Goal: Information Seeking & Learning: Learn about a topic

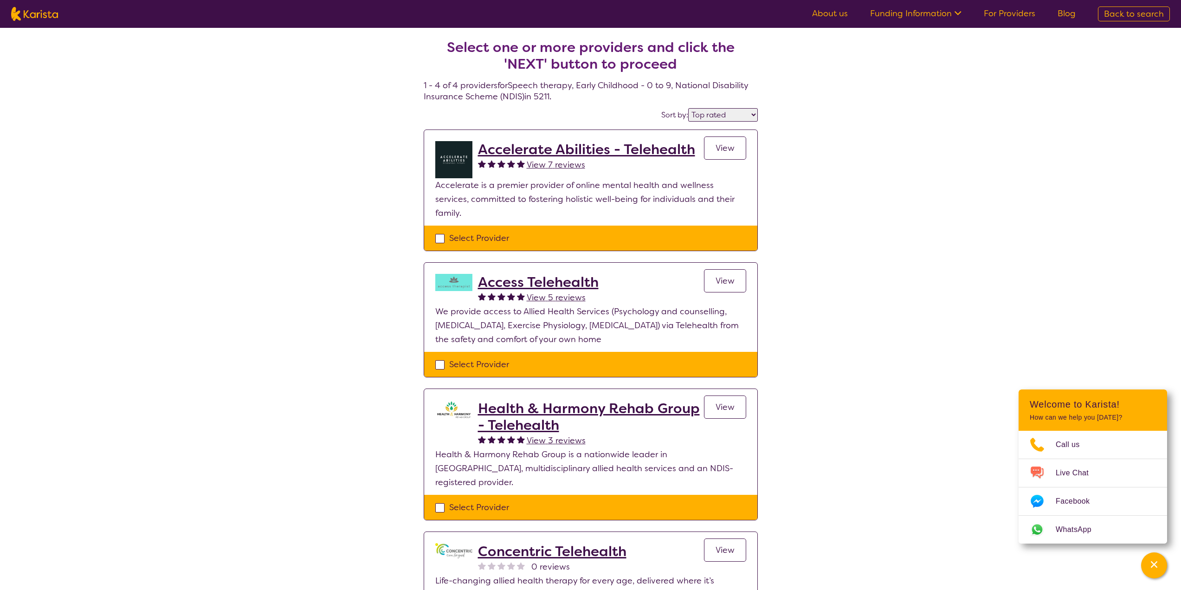
select select "by_score"
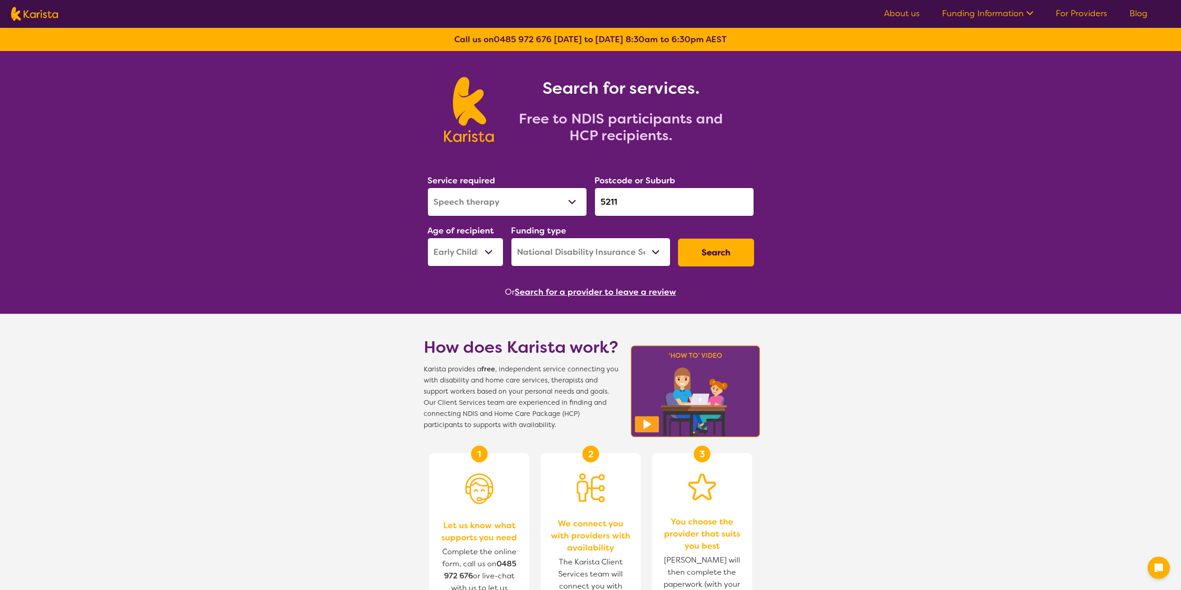
select select "Speech therapy"
select select "EC"
select select "NDIS"
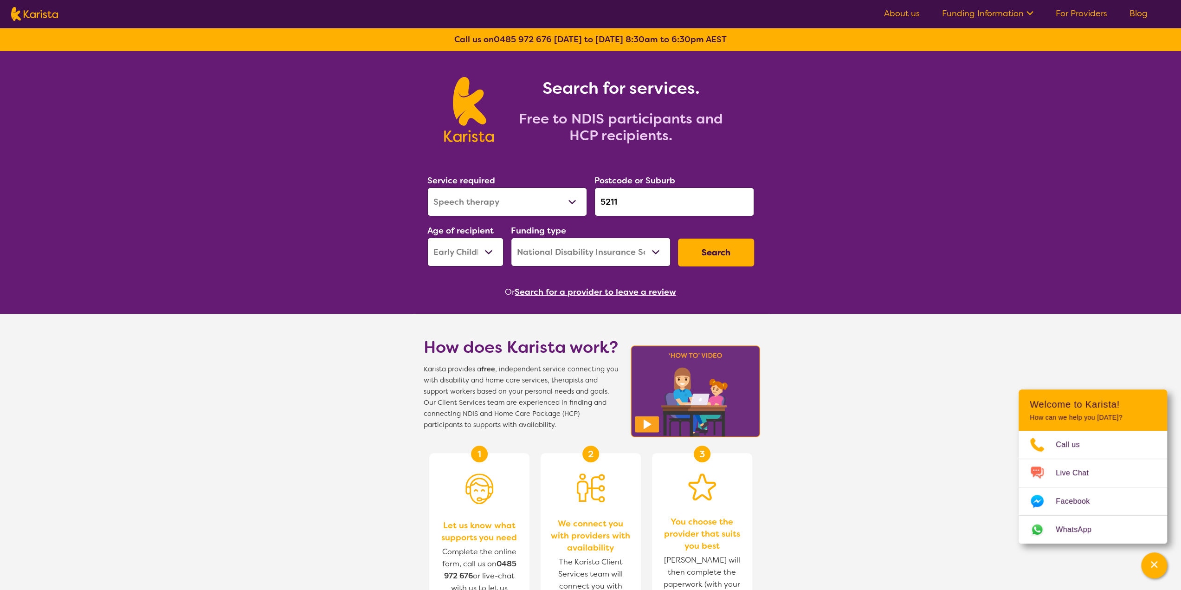
drag, startPoint x: 619, startPoint y: 199, endPoint x: 598, endPoint y: 200, distance: 21.4
click at [598, 200] on input "5211" at bounding box center [674, 201] width 160 height 29
paste input "2580"
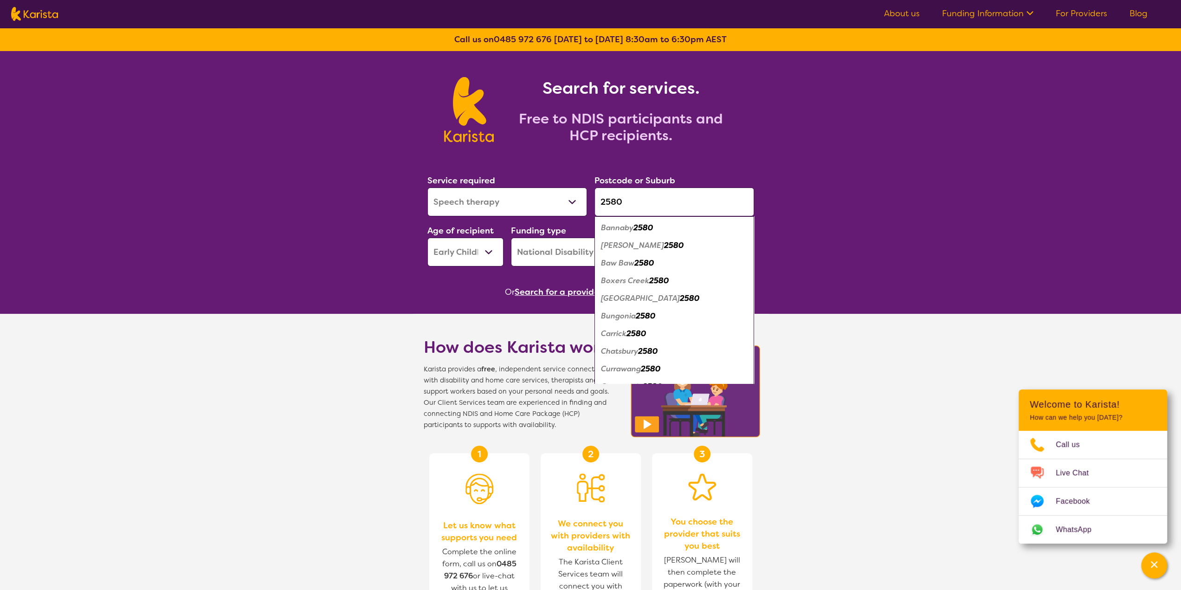
type input "2580"
click at [468, 248] on select "Early Childhood - 0 to 9 Child - 10 to 11 Adolescent - 12 to 17 Adult - 18 to 6…" at bounding box center [465, 252] width 76 height 29
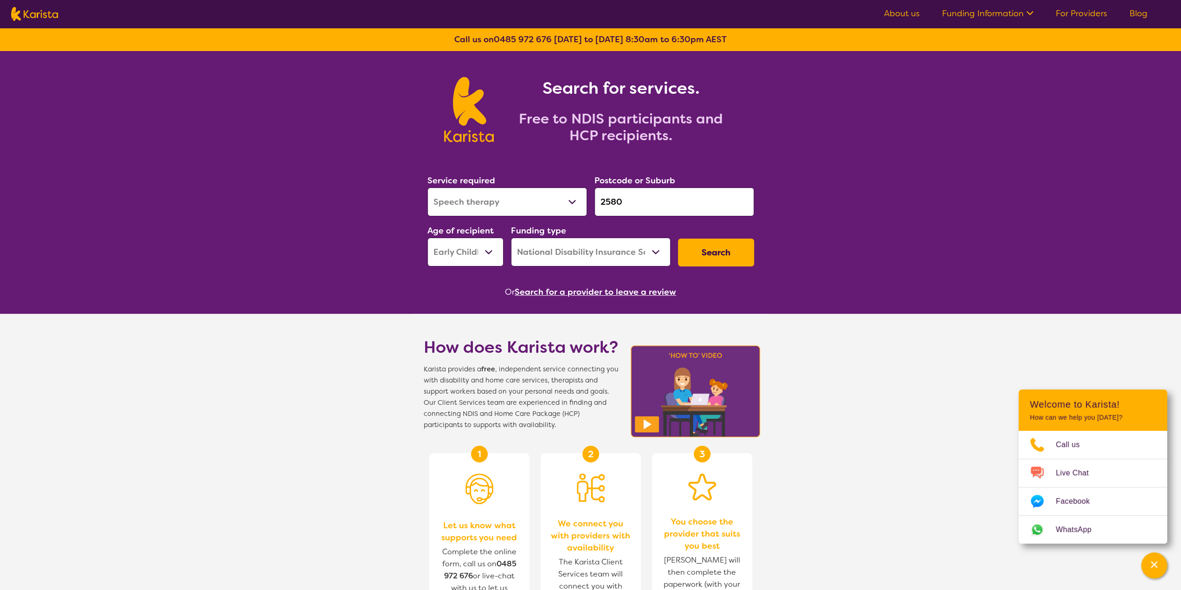
select select "AD"
click at [427, 238] on select "Early Childhood - 0 to 9 Child - 10 to 11 Adolescent - 12 to 17 Adult - 18 to 6…" at bounding box center [465, 252] width 76 height 29
click at [509, 213] on select "Allied Health Assistant Assessment (ADHD or Autism) Behaviour support Counselli…" at bounding box center [507, 201] width 160 height 29
select select "Support worker"
click at [427, 187] on select "Allied Health Assistant Assessment (ADHD or Autism) Behaviour support Counselli…" at bounding box center [507, 201] width 160 height 29
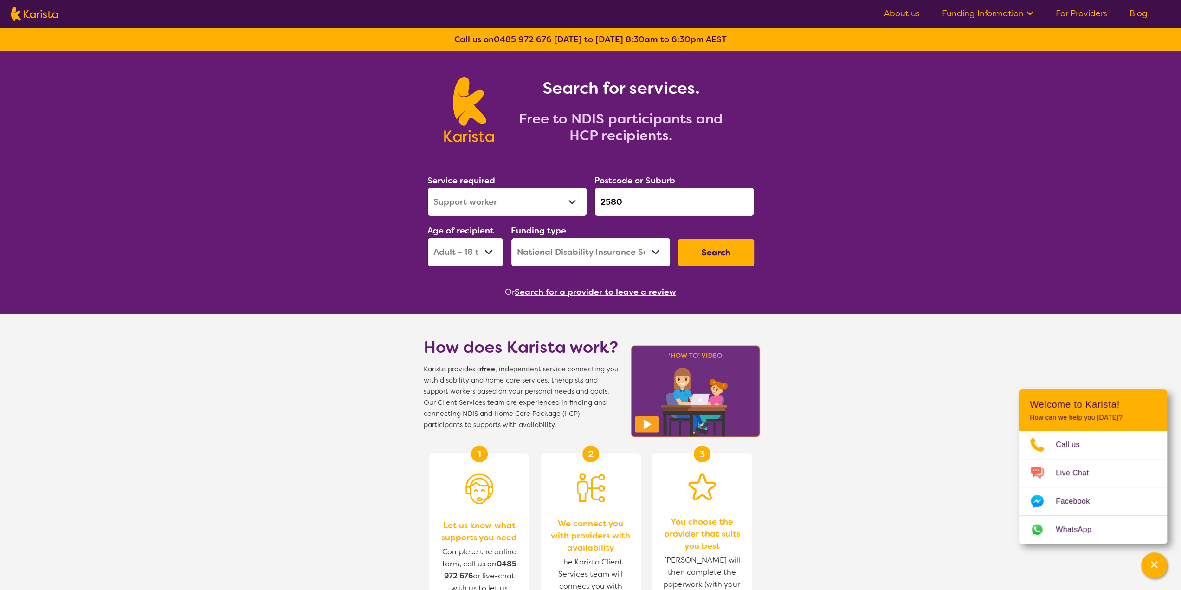
click at [719, 252] on button "Search" at bounding box center [716, 252] width 76 height 28
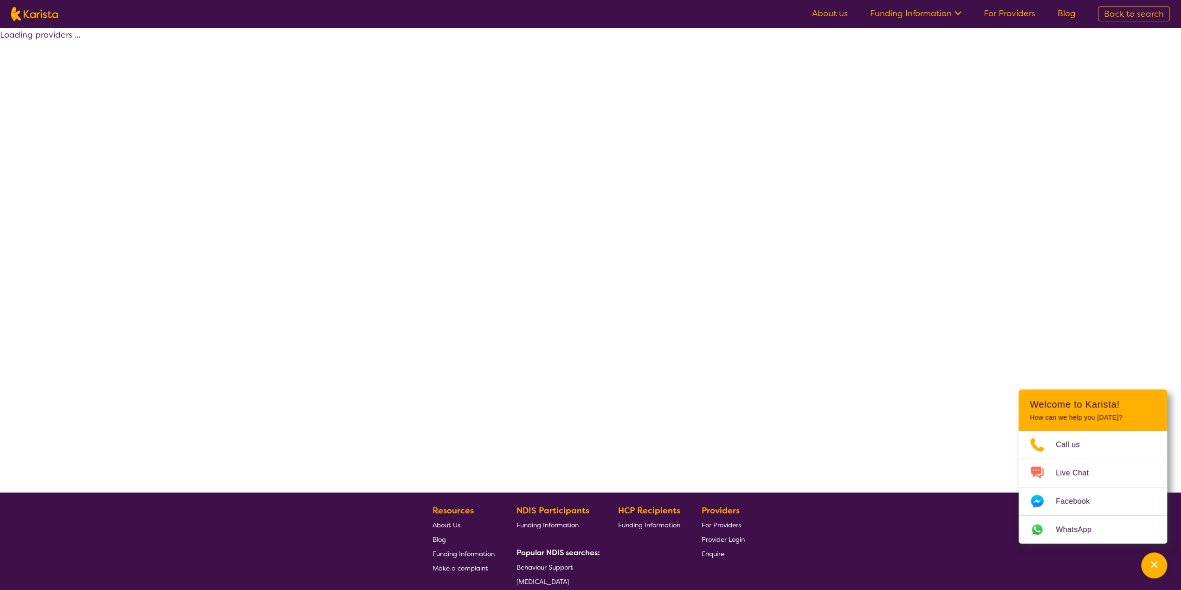
select select "NDIS"
select select "Support worker"
select select "AD"
